Goal: Task Accomplishment & Management: Complete application form

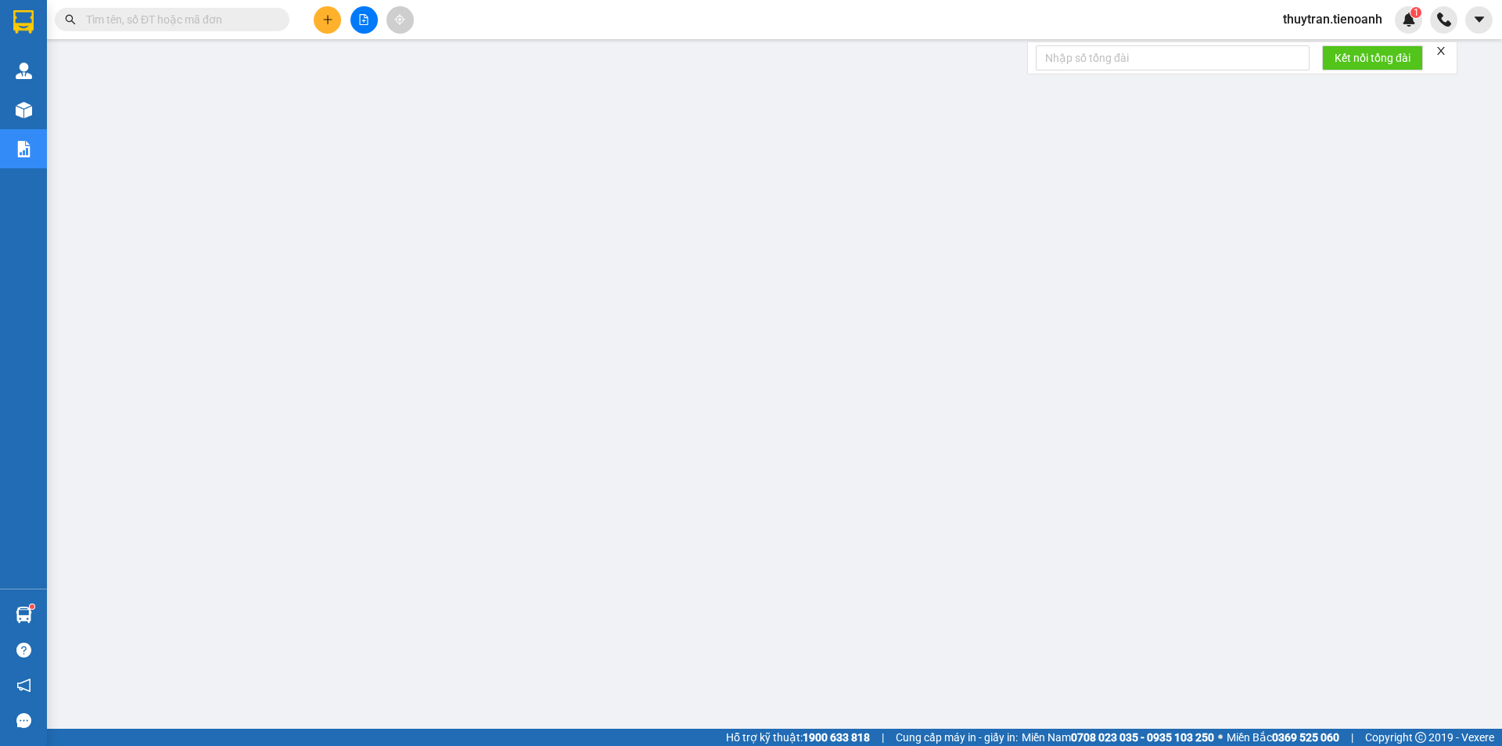
click at [224, 25] on input "text" at bounding box center [178, 19] width 185 height 17
paste input "0393985696"
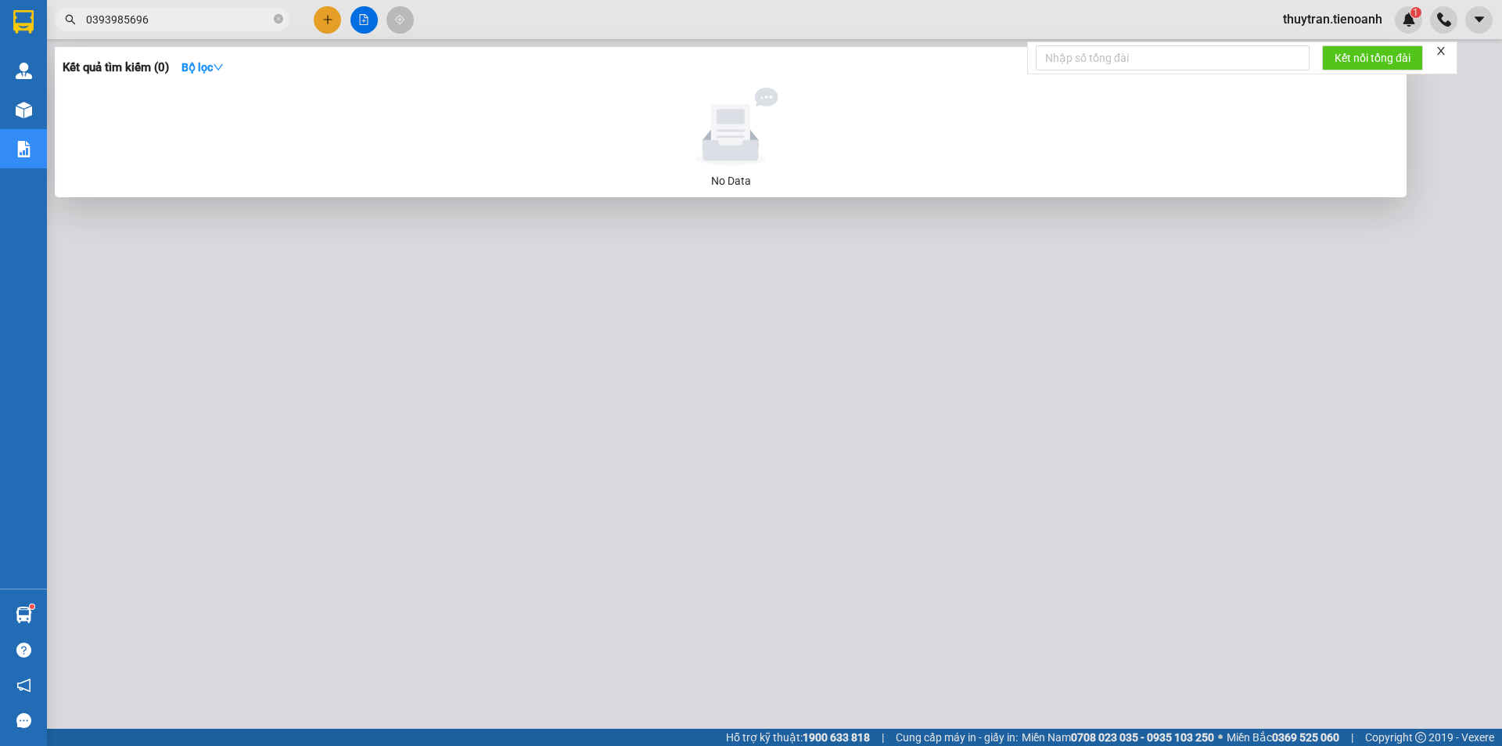
drag, startPoint x: 152, startPoint y: 21, endPoint x: 0, endPoint y: -2, distance: 153.5
click at [0, 0] on html "Kết quả tìm kiếm ( 0 ) Bộ lọc No Data 0393985696 thuytran.tienoanh 1 Quản [PERS…" at bounding box center [751, 373] width 1502 height 746
click at [149, 17] on input "0988936810" at bounding box center [178, 19] width 185 height 17
click at [119, 18] on input "0988936810" at bounding box center [178, 19] width 185 height 17
click at [176, 21] on input "0988936810" at bounding box center [178, 19] width 185 height 17
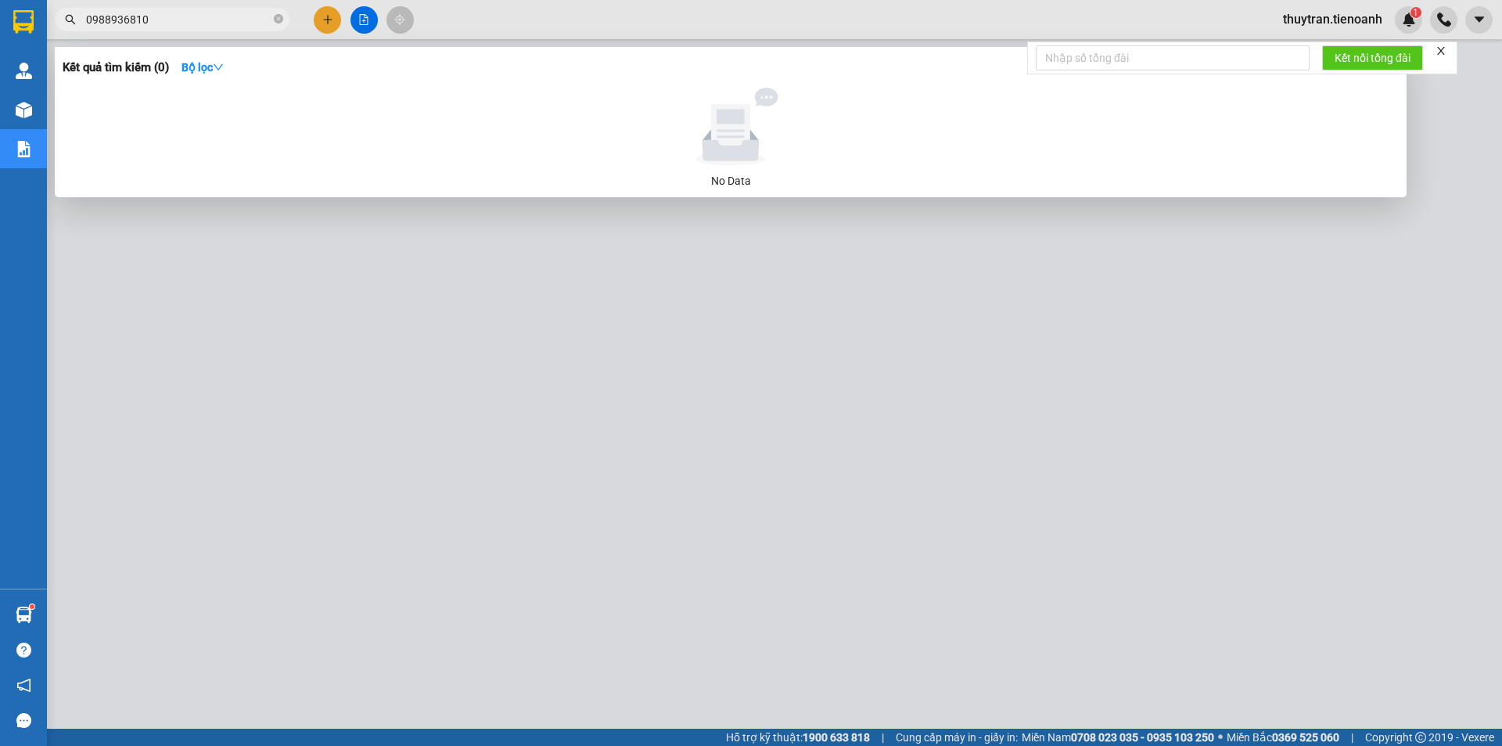
drag, startPoint x: 177, startPoint y: 27, endPoint x: 44, endPoint y: 27, distance: 133.0
click at [44, 27] on section "Kết quả tìm kiếm ( 0 ) Bộ lọc No Data 0988936810 thuytran.tienoanh 1 Quản [PERS…" at bounding box center [751, 373] width 1502 height 746
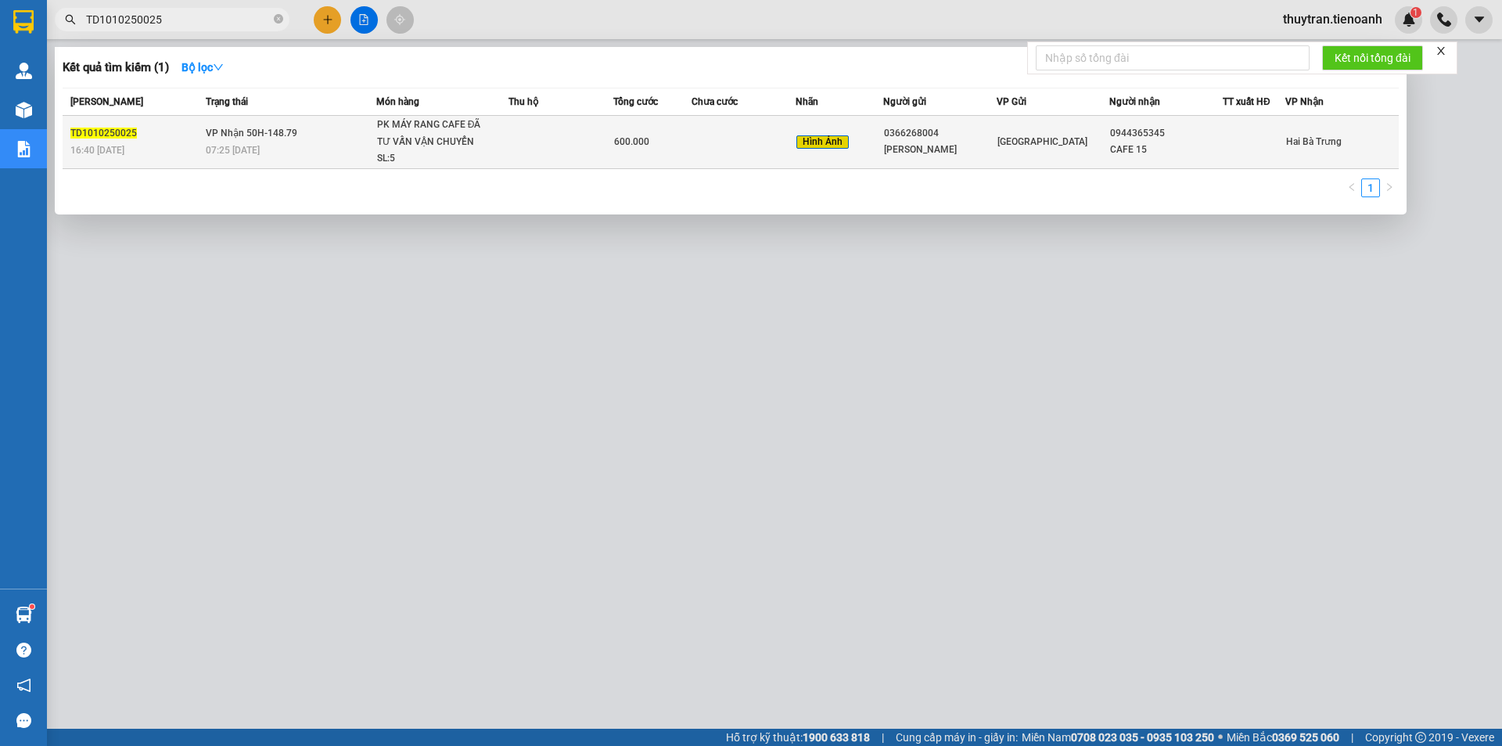
type input "TD1010250025"
click at [706, 138] on td at bounding box center [744, 142] width 105 height 53
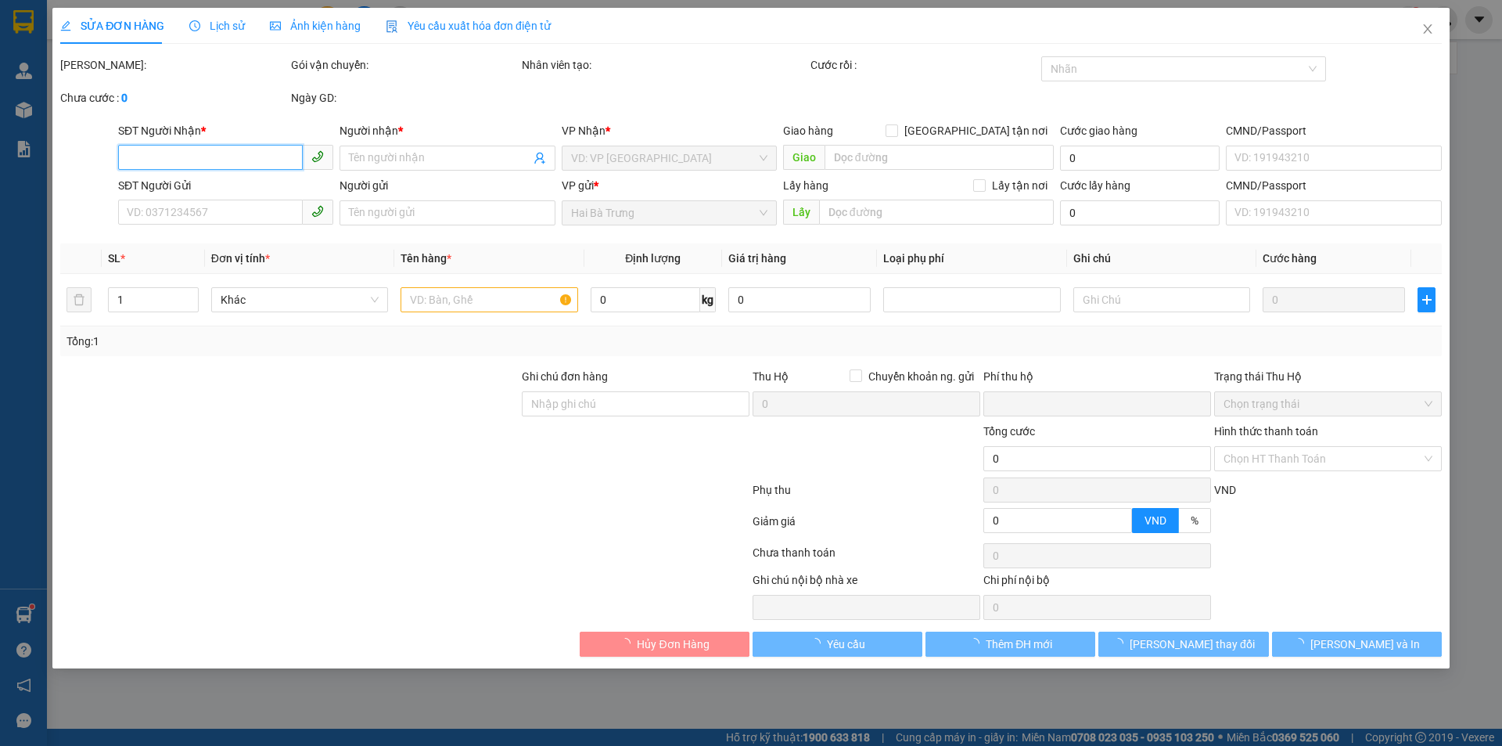
type input "0944365345"
type input "CAFE 15"
type input "0366268004"
type input "[PERSON_NAME]"
type input "0"
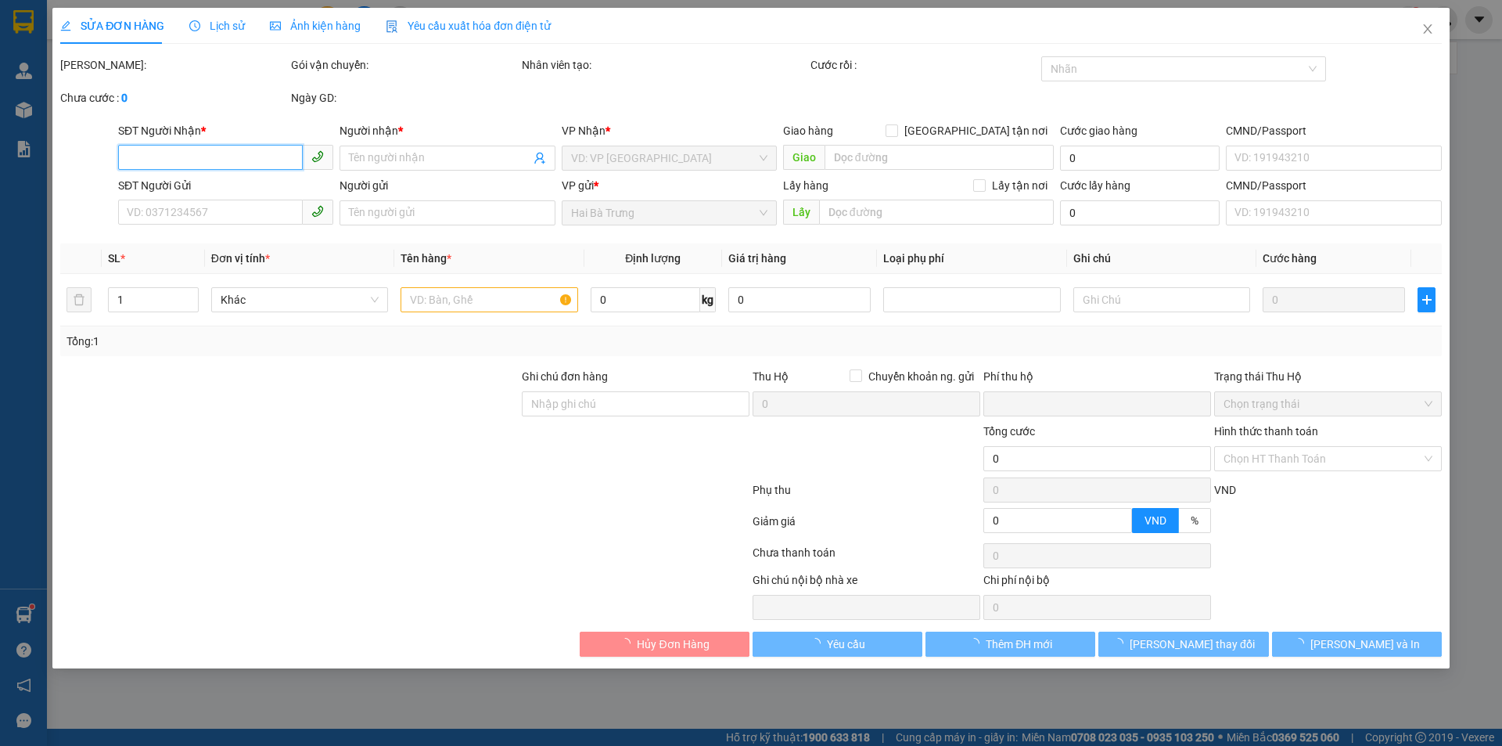
type input "600.000"
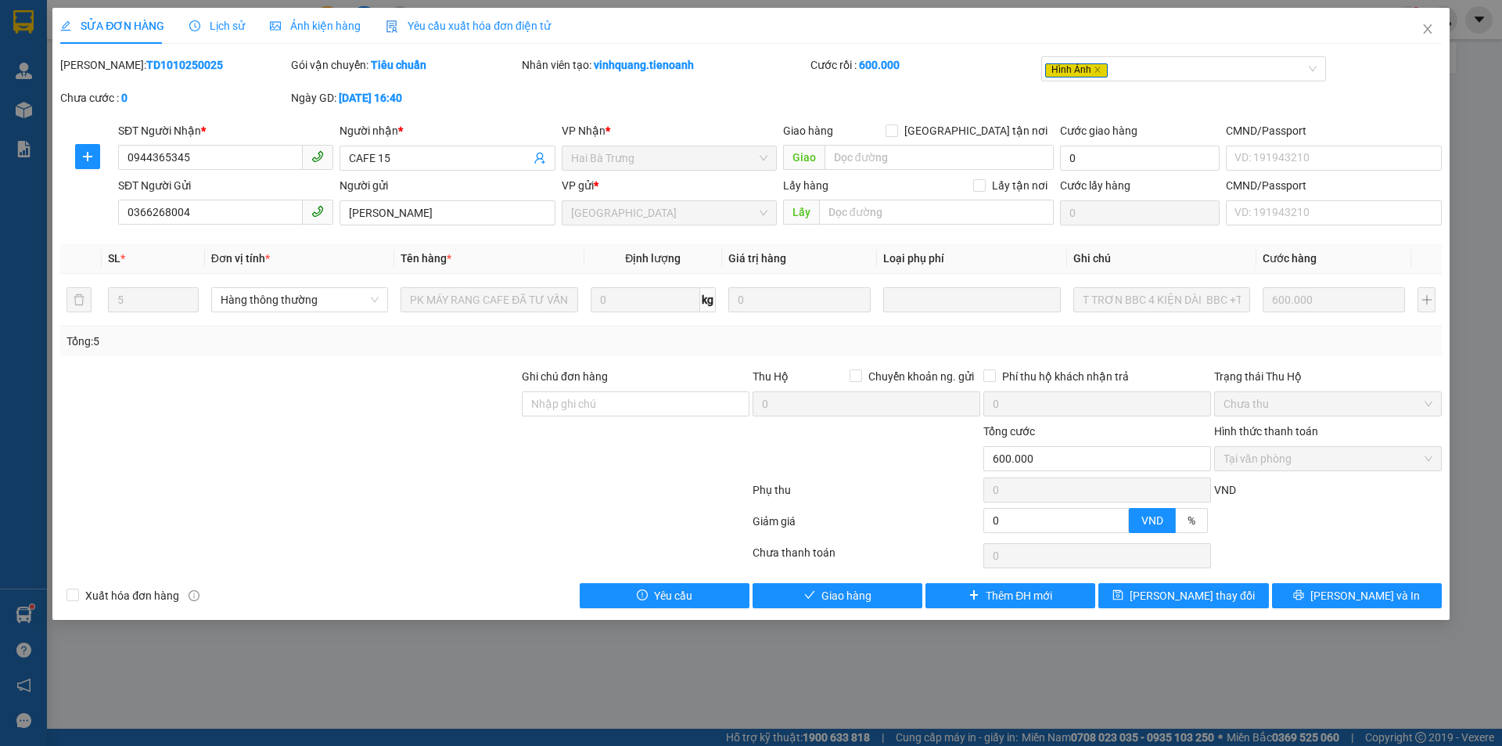
click at [225, 25] on span "Lịch sử" at bounding box center [217, 26] width 56 height 13
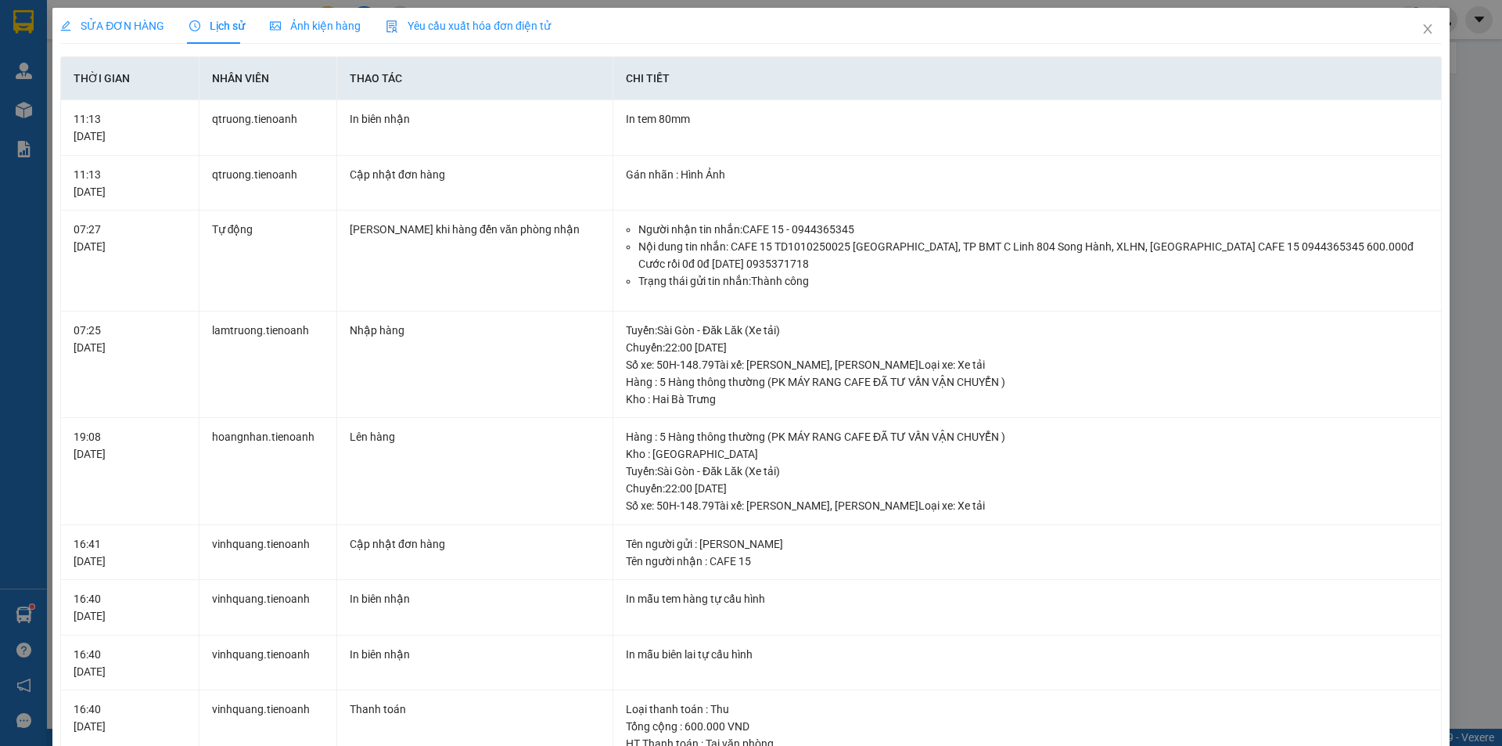
click at [135, 34] on div "SỬA ĐƠN HÀNG" at bounding box center [112, 26] width 104 height 36
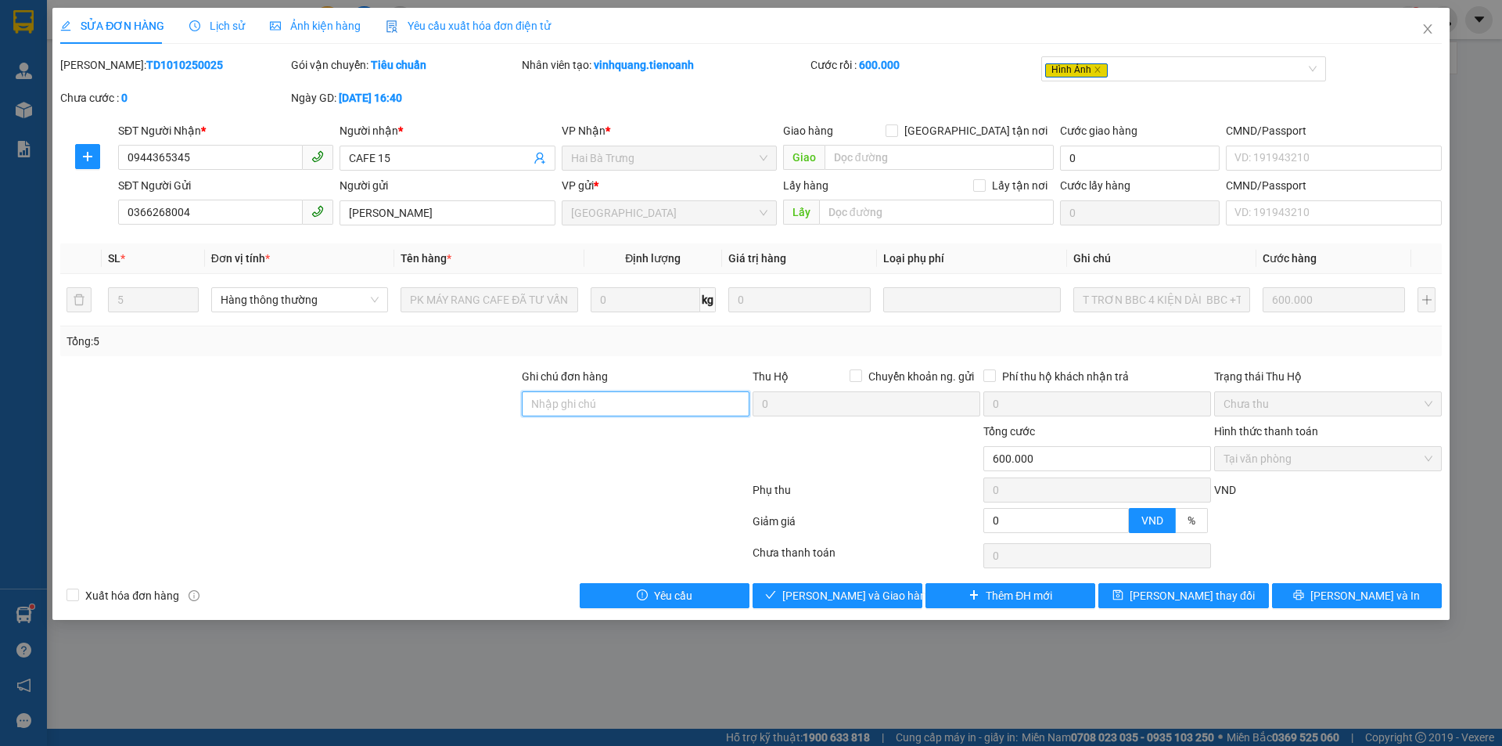
click at [577, 408] on input "Ghi chú đơn hàng" at bounding box center [636, 403] width 228 height 25
click at [559, 409] on input "Ghi chú đơn hàng" at bounding box center [636, 403] width 228 height 25
click at [555, 408] on input "Ghi chú đơn hàng" at bounding box center [636, 403] width 228 height 25
drag, startPoint x: 1432, startPoint y: 31, endPoint x: 1422, endPoint y: 30, distance: 9.4
click at [1429, 30] on icon "close" at bounding box center [1428, 29] width 13 height 13
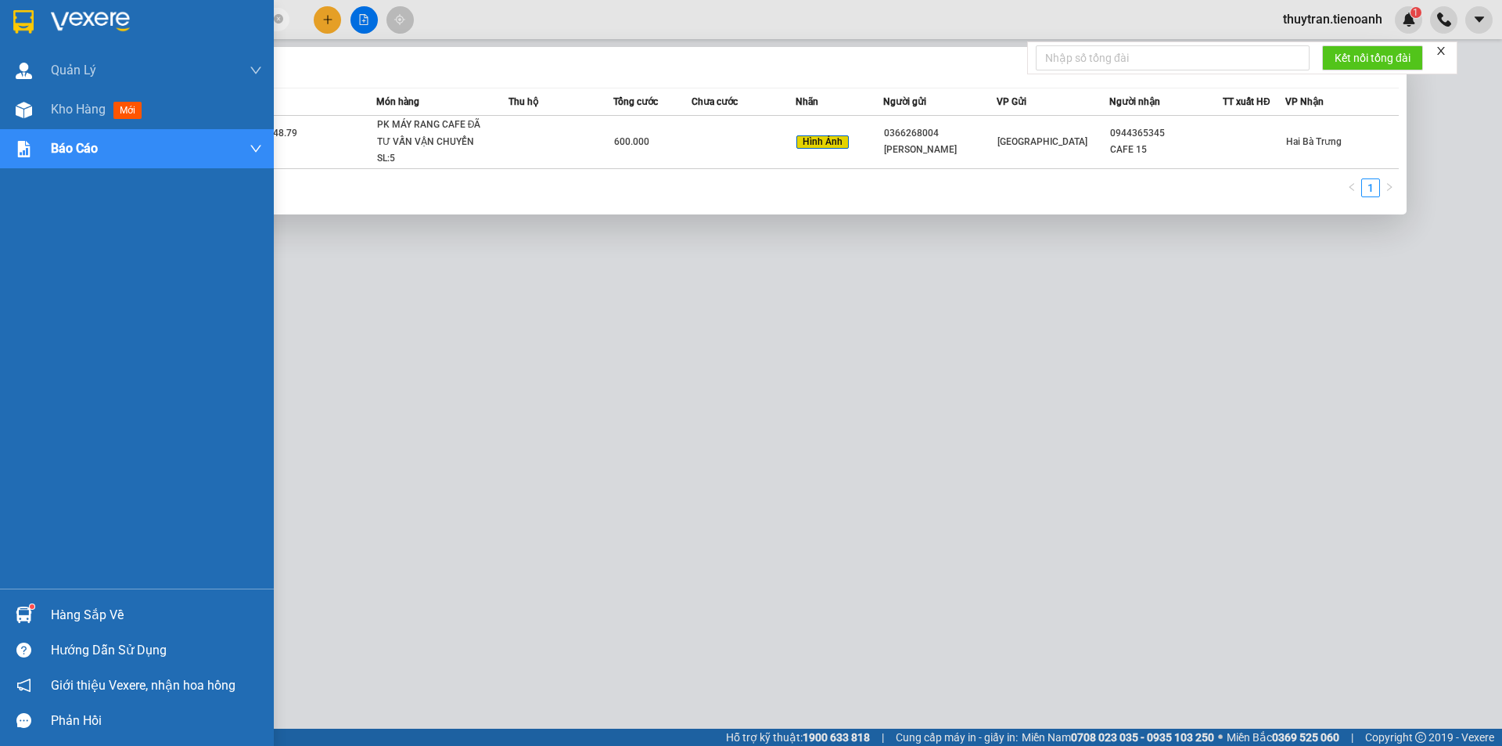
drag, startPoint x: 171, startPoint y: 20, endPoint x: 32, endPoint y: 13, distance: 139.4
click at [32, 13] on section "Kết quả tìm kiếm ( 1 ) Bộ lọc Mã ĐH Trạng thái Món hàng Thu hộ Tổng cước Chưa c…" at bounding box center [751, 373] width 1502 height 746
